Goal: Information Seeking & Learning: Learn about a topic

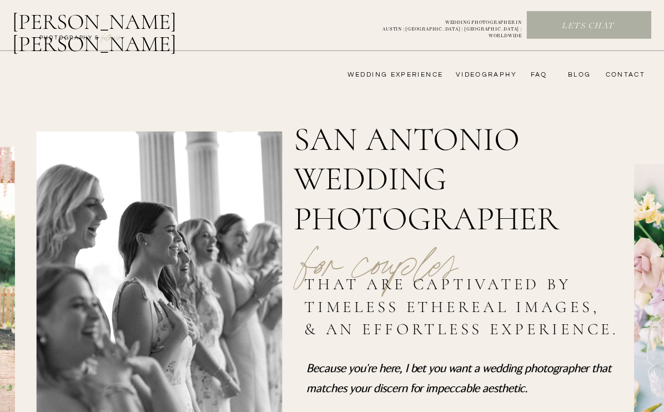
click at [542, 72] on nav "FAQ" at bounding box center [536, 75] width 22 height 9
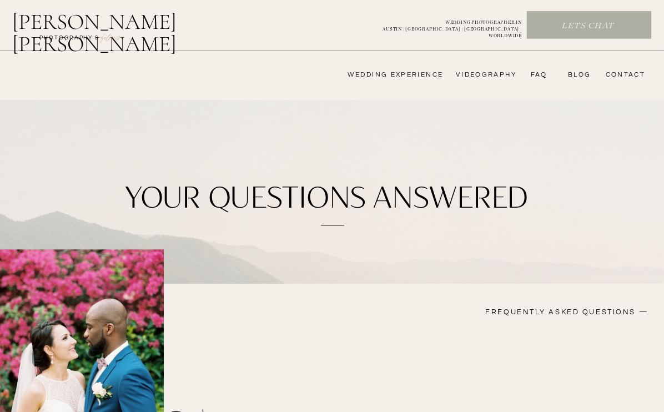
click at [395, 76] on nav "wedding experience" at bounding box center [387, 75] width 111 height 9
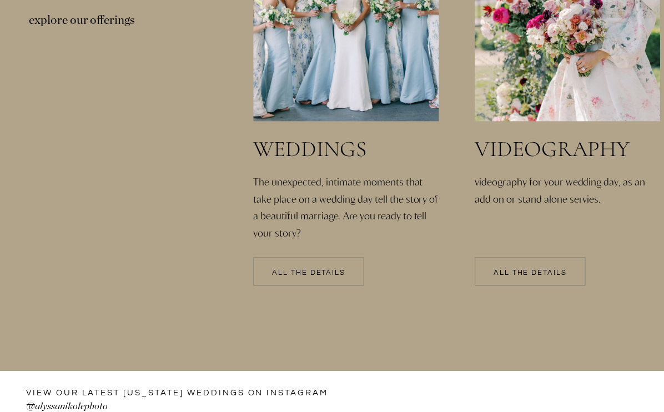
scroll to position [2393, 0]
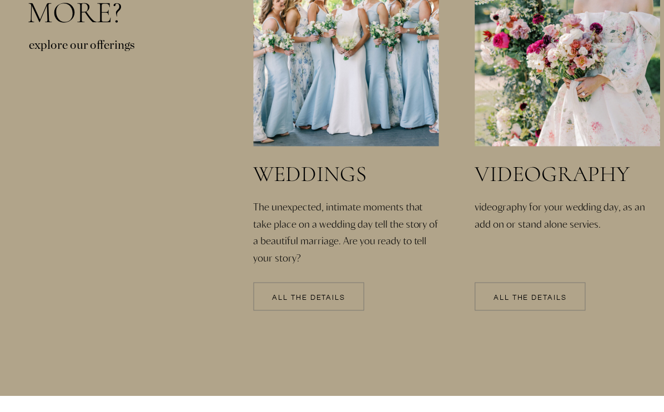
click at [278, 295] on p "All the details" at bounding box center [308, 299] width 111 height 8
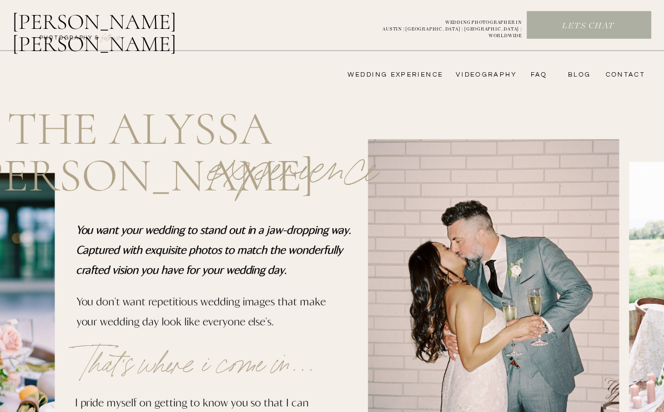
scroll to position [2429, 0]
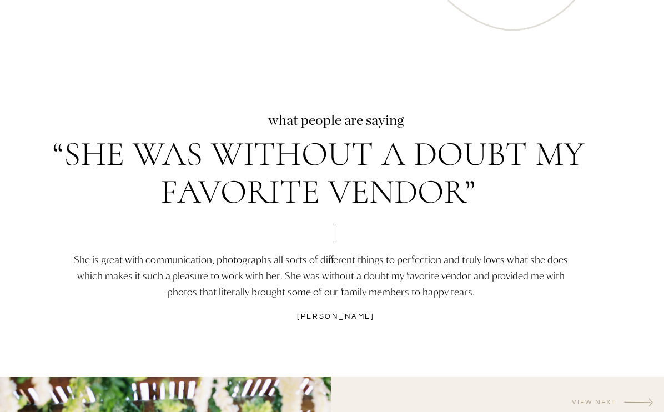
scroll to position [3294, 0]
